Goal: Information Seeking & Learning: Understand process/instructions

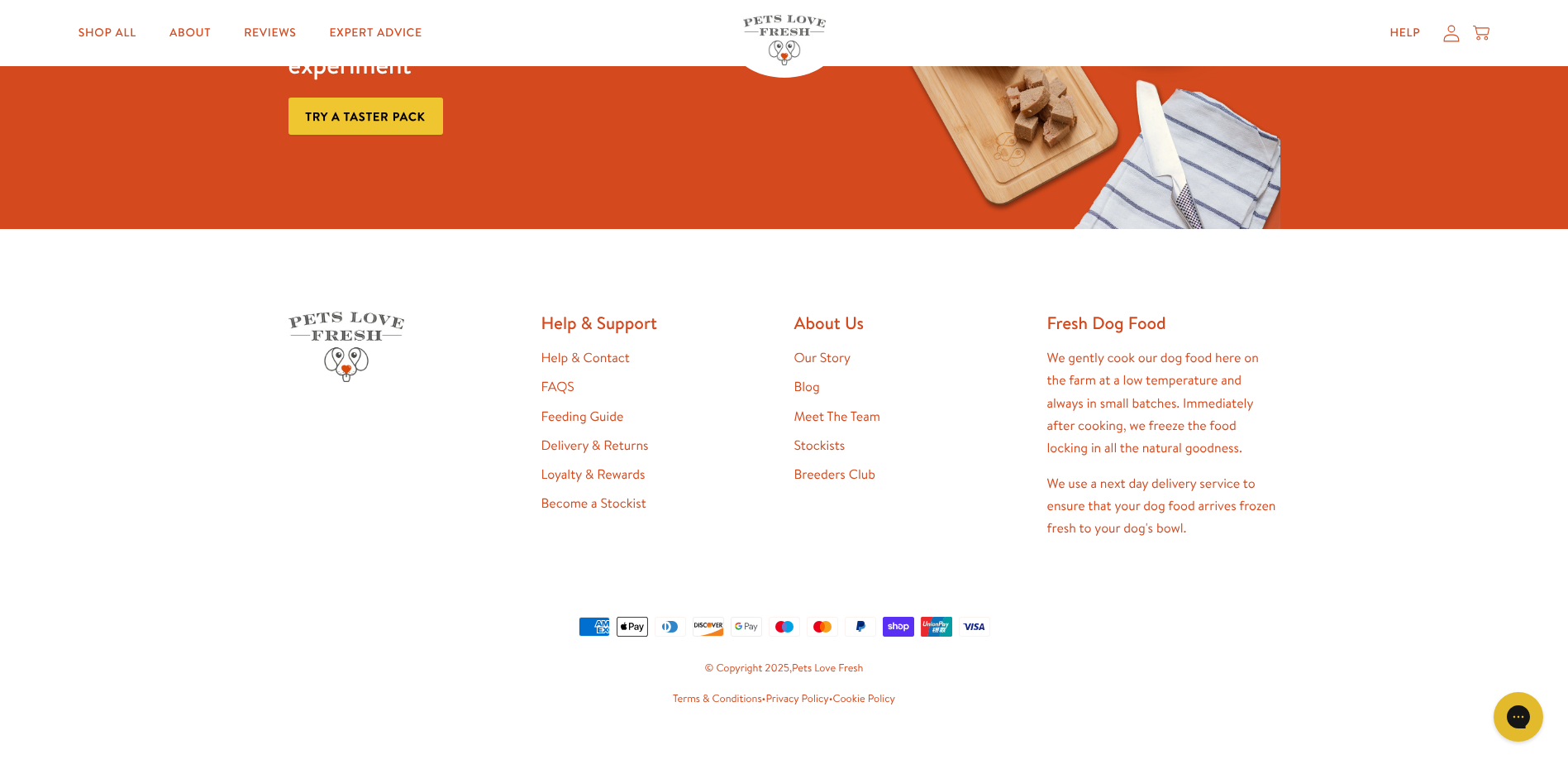
scroll to position [3492, 0]
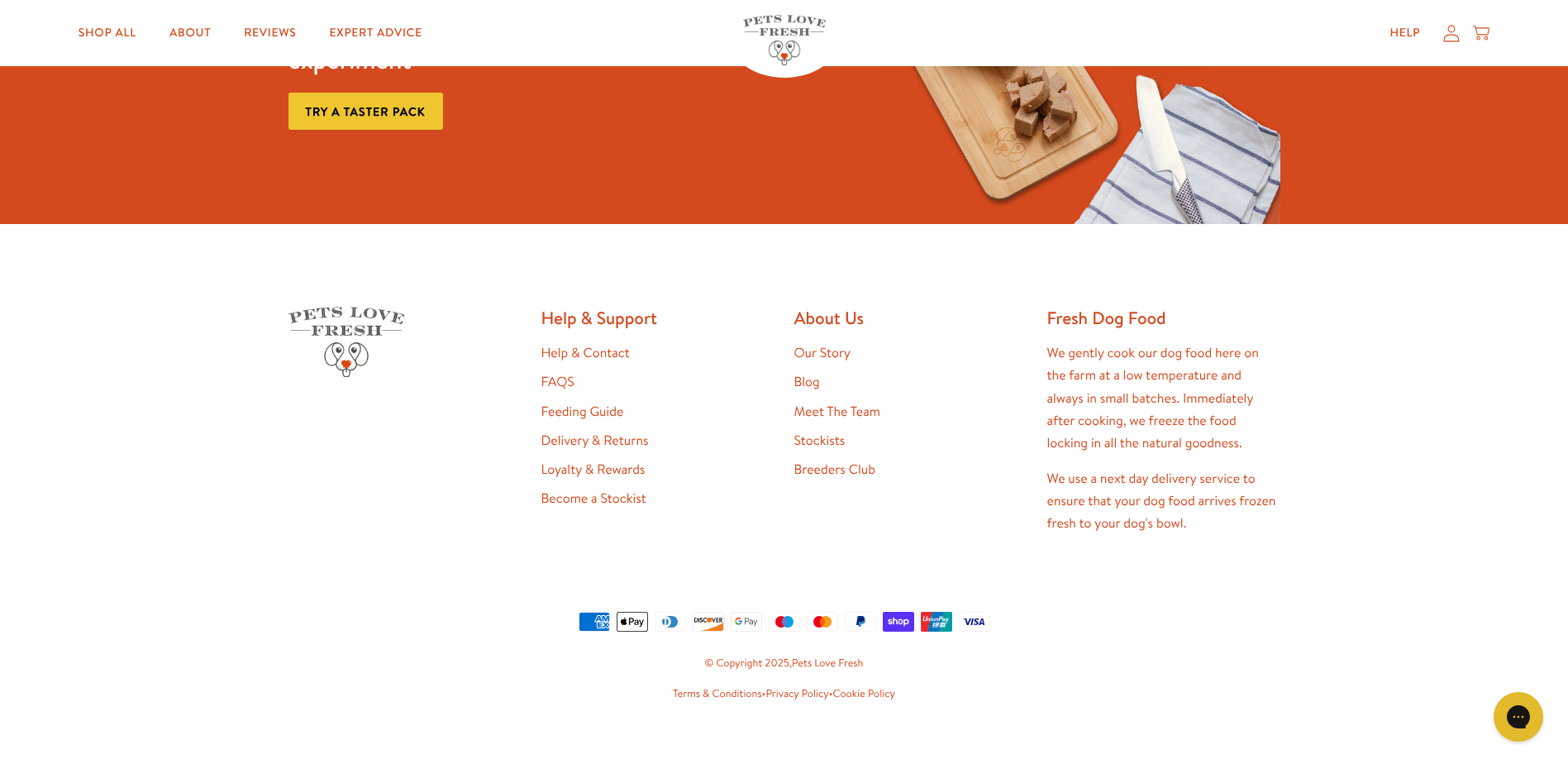
click at [587, 431] on link "Delivery & Returns" at bounding box center [595, 440] width 107 height 18
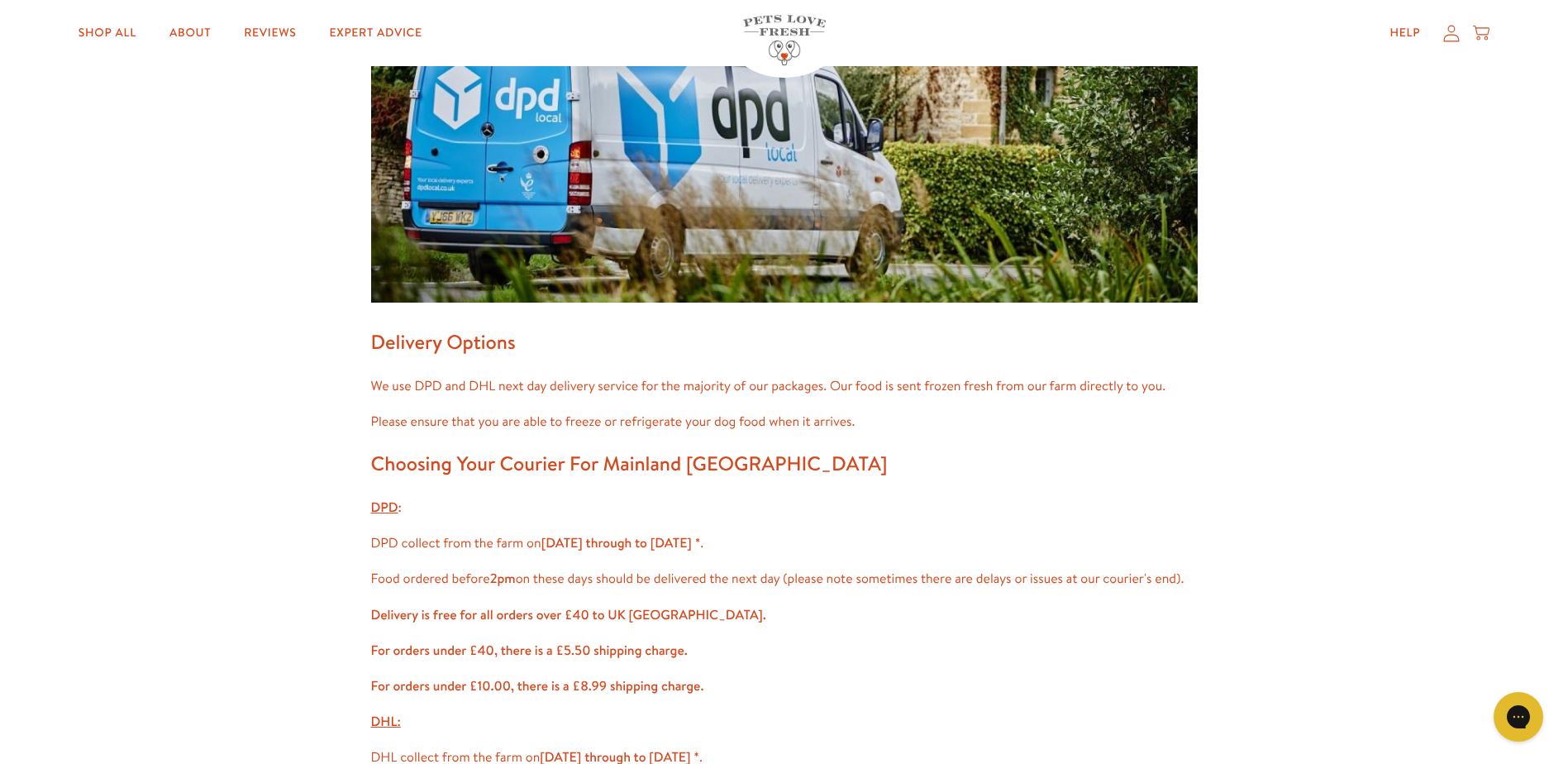
scroll to position [82, 0]
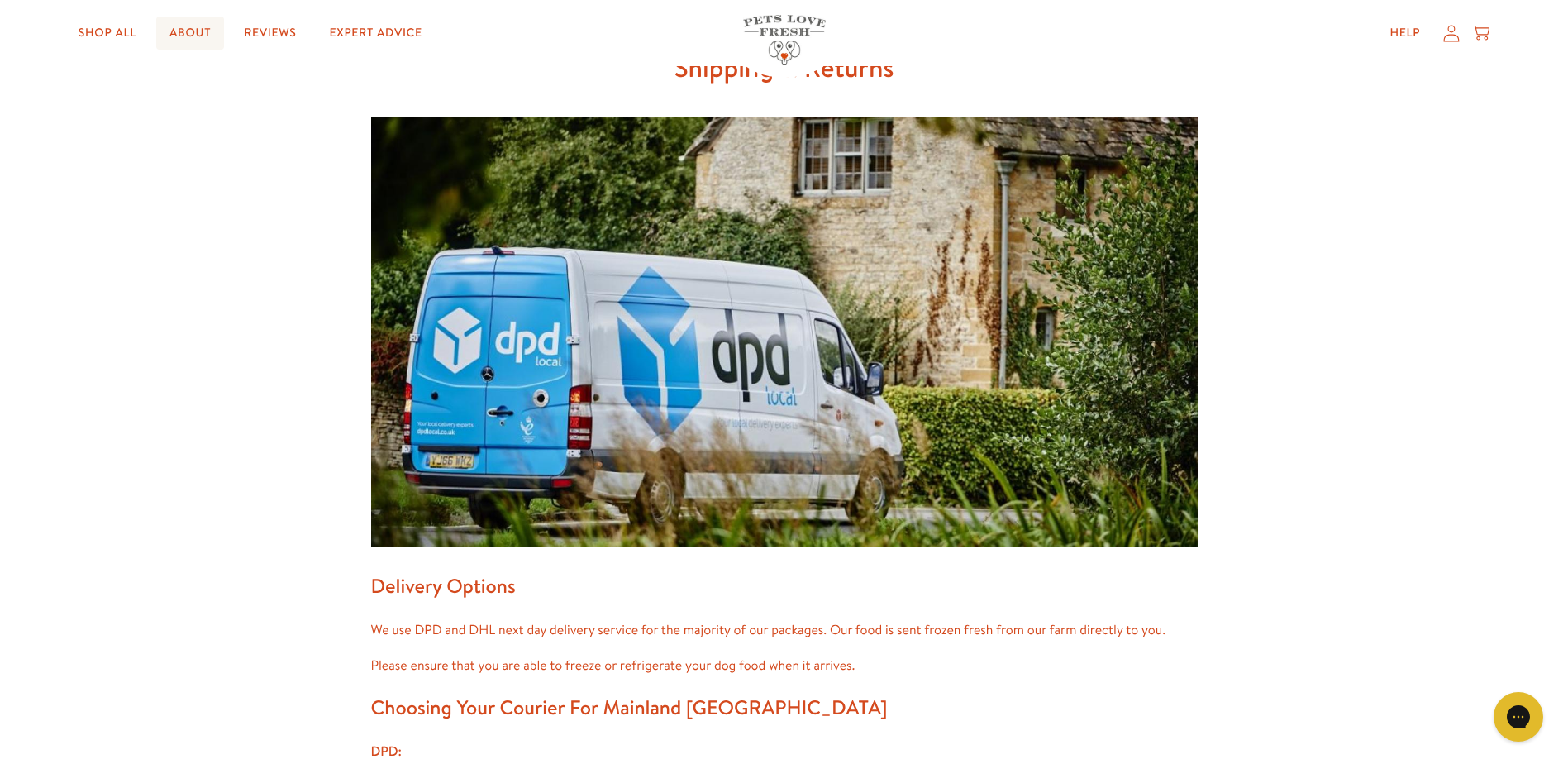
click at [193, 35] on link "About" at bounding box center [190, 33] width 68 height 33
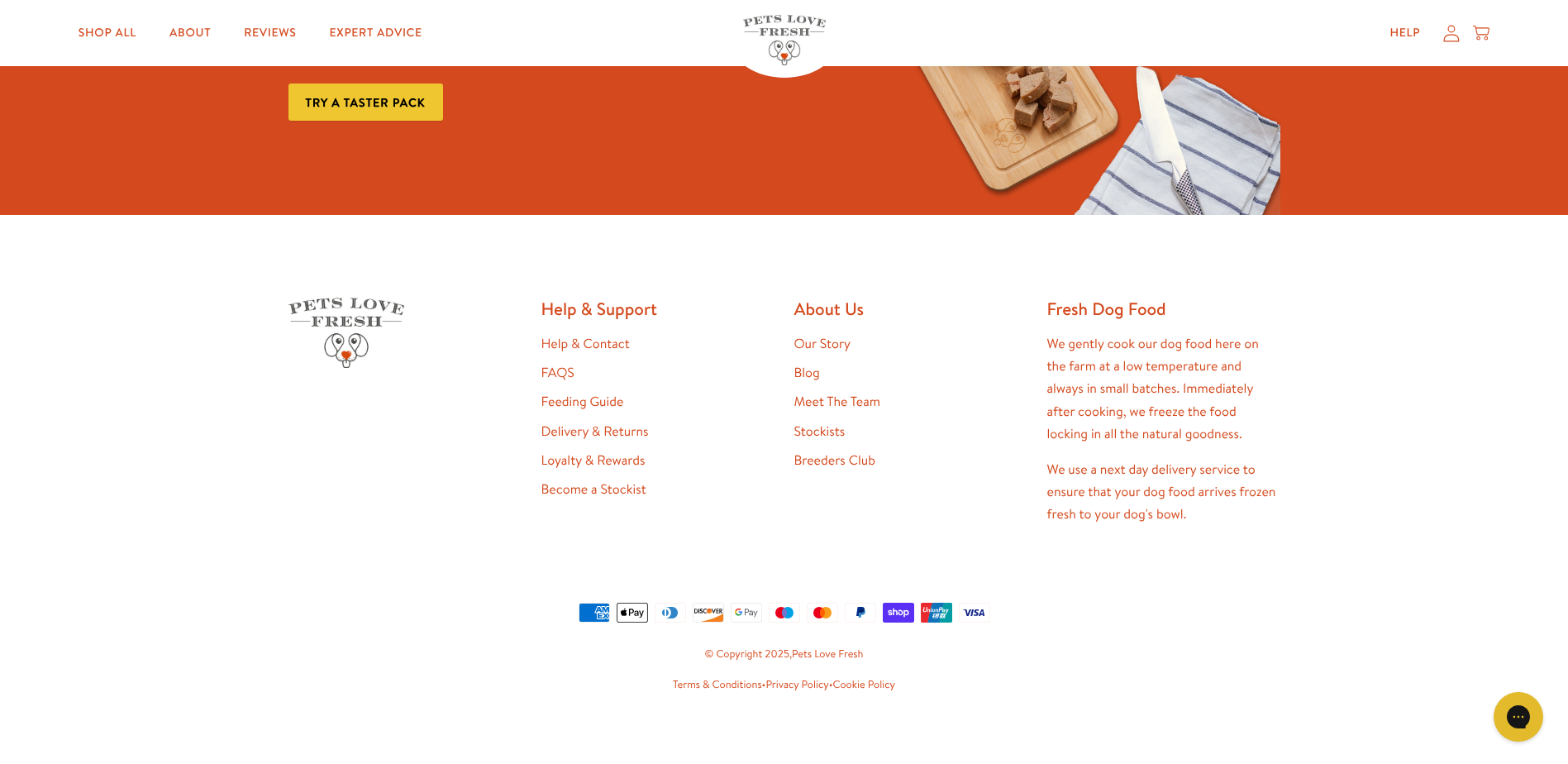
scroll to position [4437, 0]
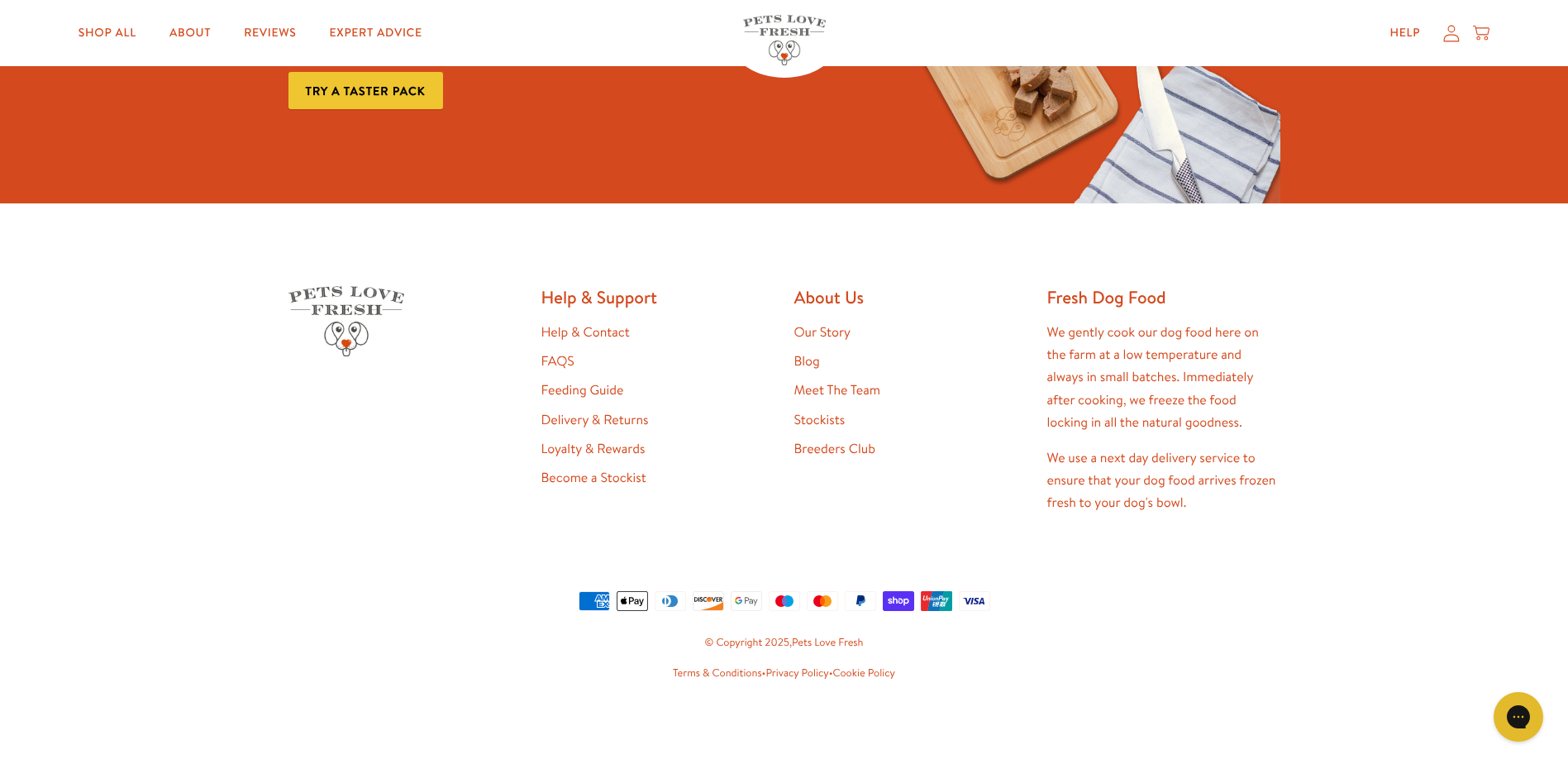
click at [726, 673] on link "Terms & Conditions" at bounding box center [717, 672] width 90 height 15
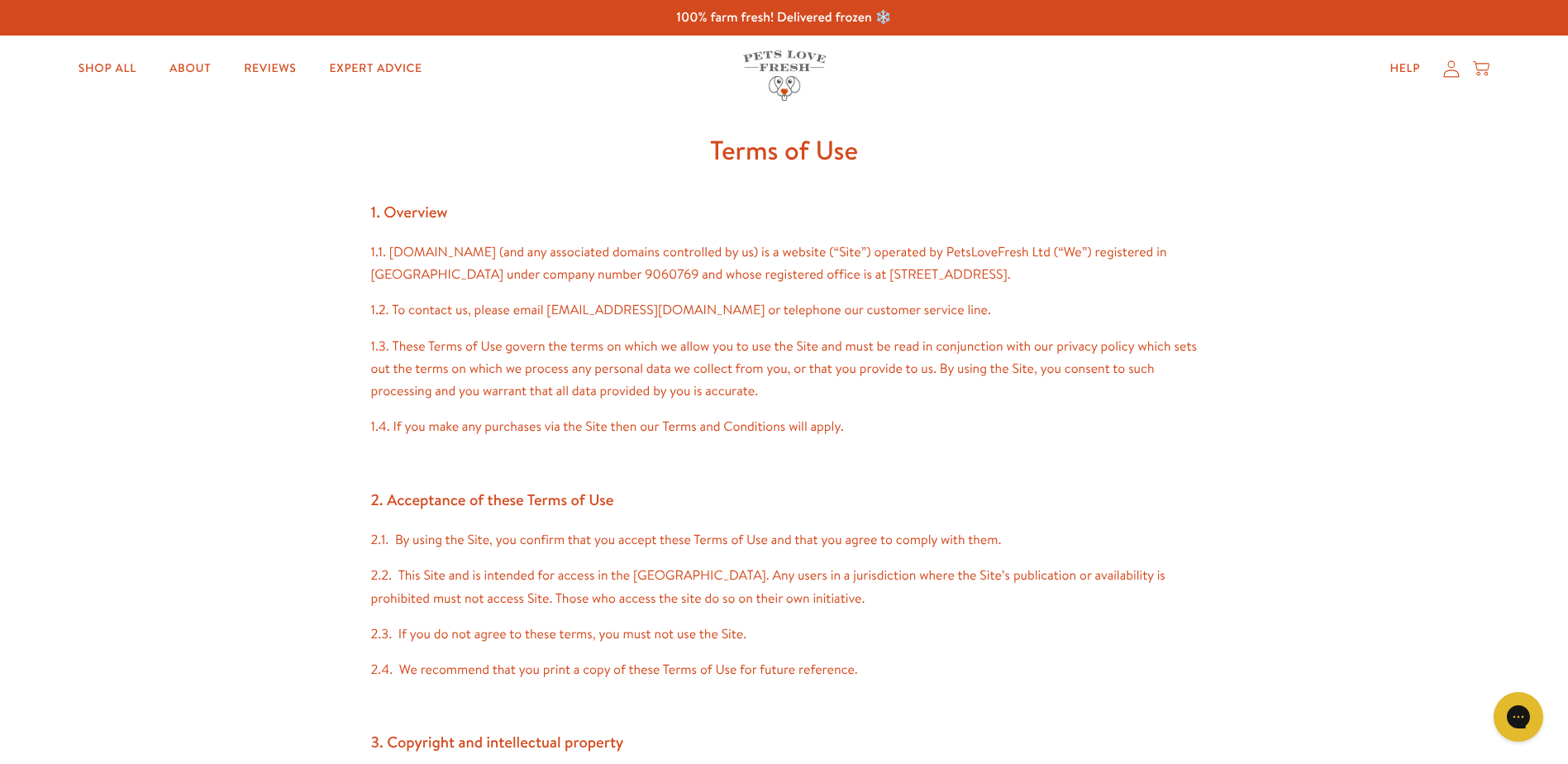
drag, startPoint x: 1012, startPoint y: 264, endPoint x: 985, endPoint y: 299, distance: 44.2
click at [985, 286] on p "1.1. www.petslovefresh.com (and any associated domains controlled by us) is a w…" at bounding box center [784, 264] width 827 height 44
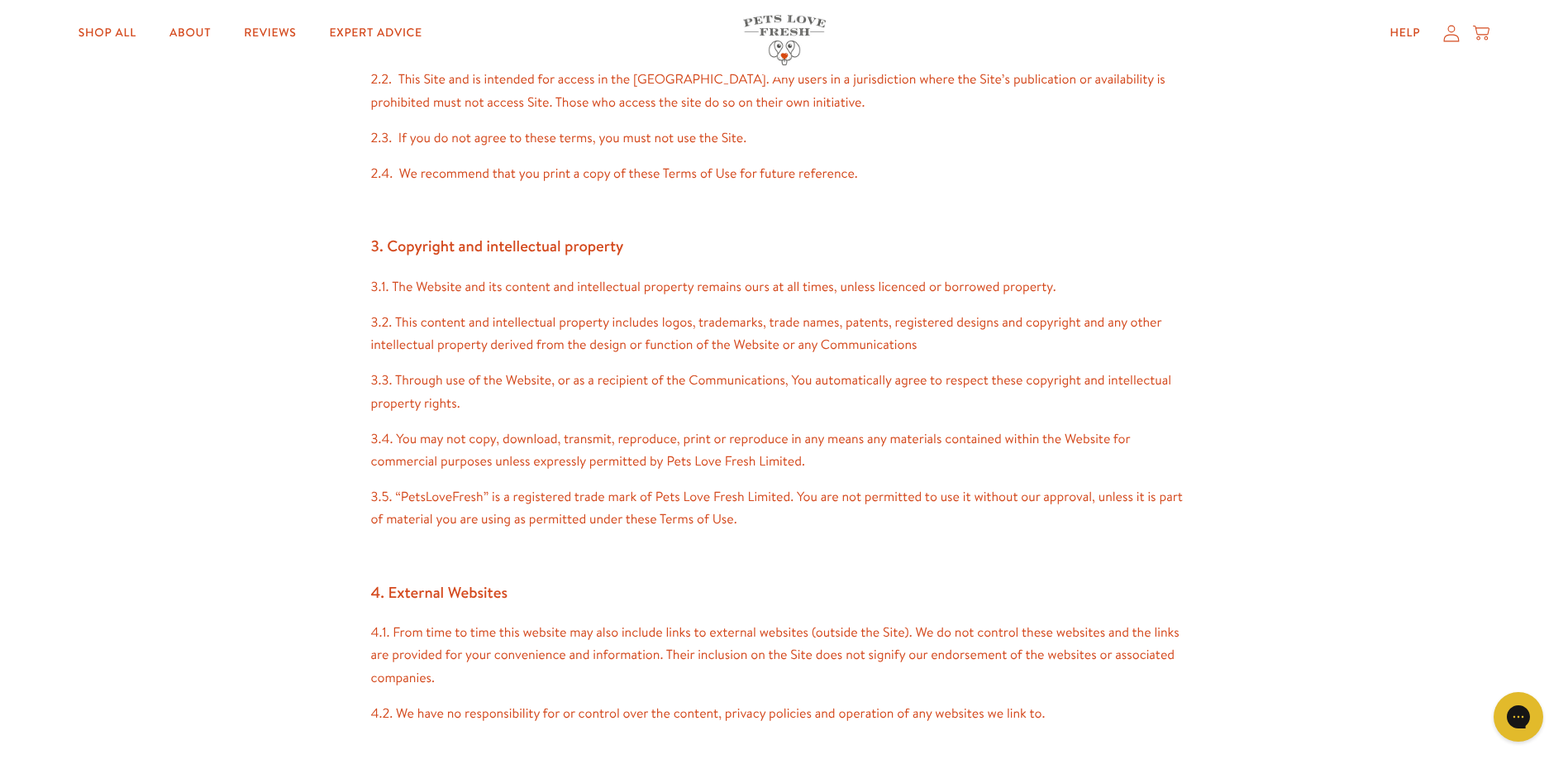
scroll to position [1075, 0]
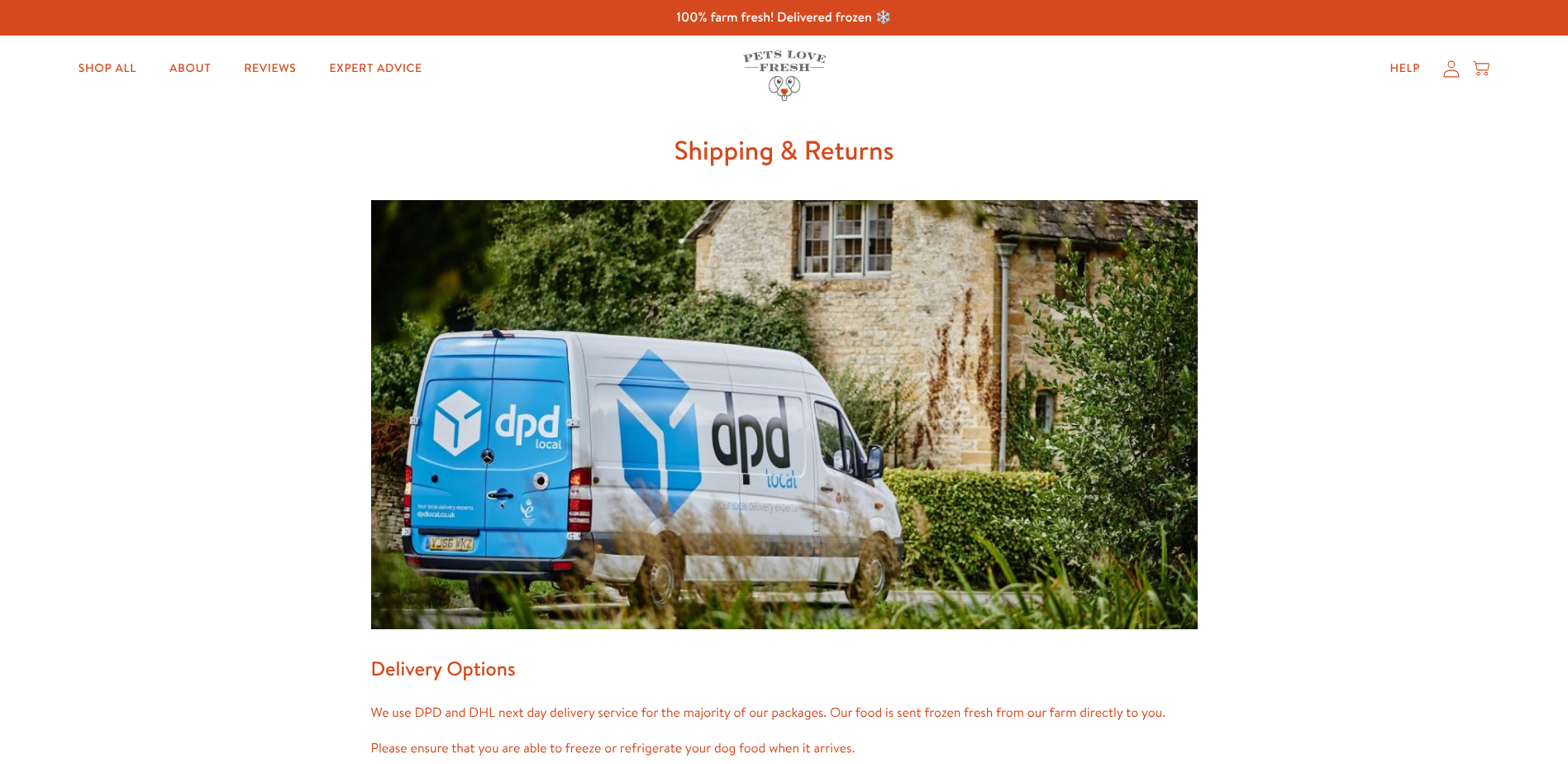
scroll to position [82, 0]
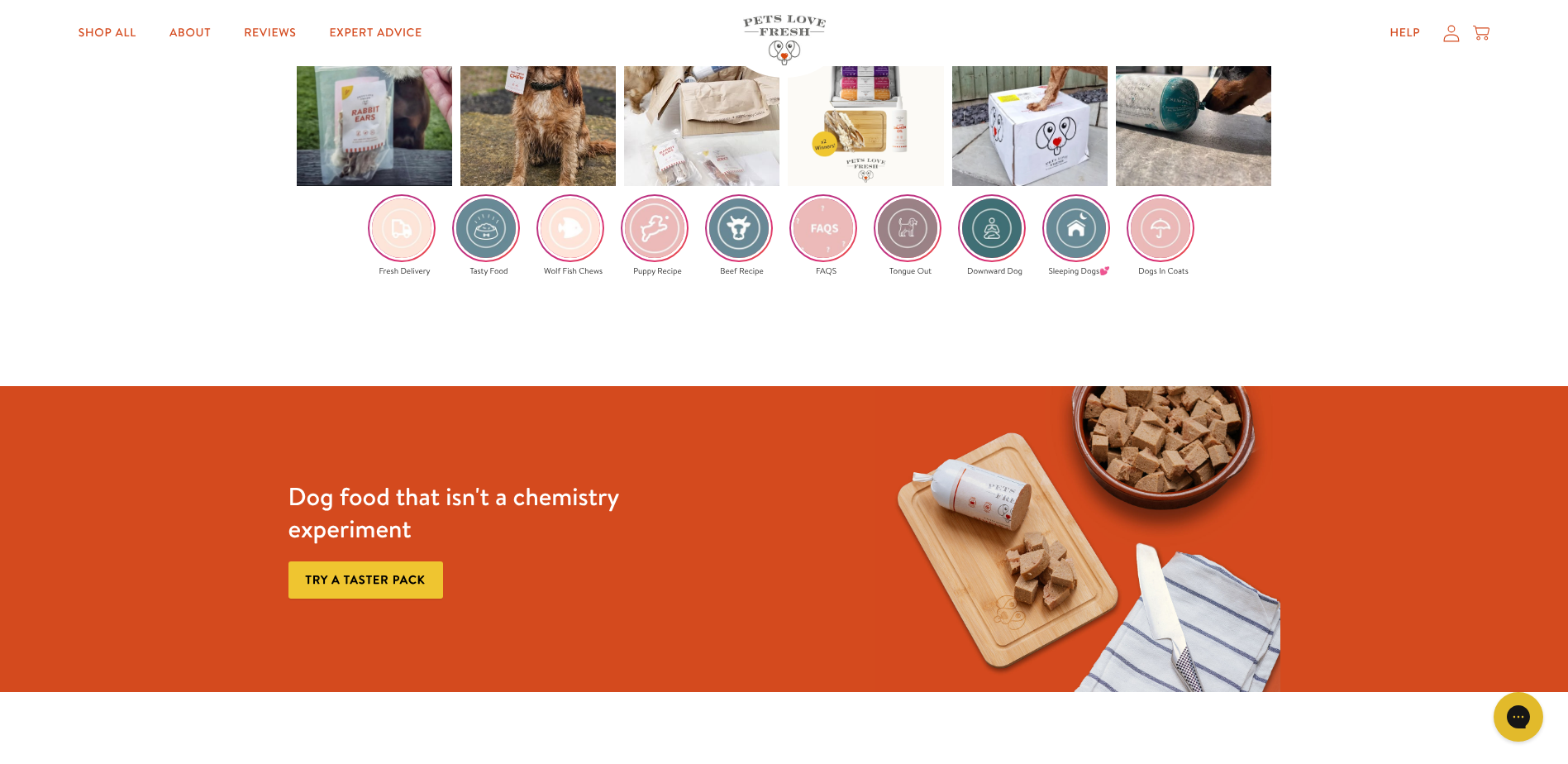
scroll to position [3025, 0]
